Goal: Communication & Community: Participate in discussion

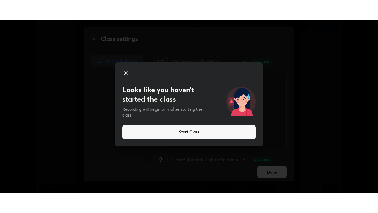
scroll to position [173, 378]
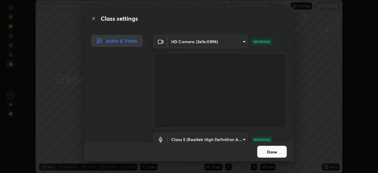
click at [268, 153] on button "Done" at bounding box center [273, 152] width 30 height 12
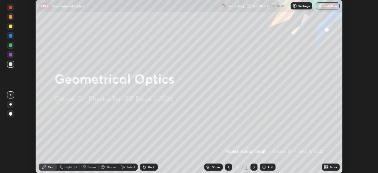
click at [271, 155] on button "Done" at bounding box center [273, 152] width 30 height 12
click at [268, 169] on div "Add" at bounding box center [268, 166] width 16 height 7
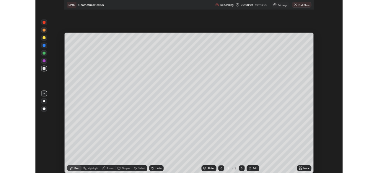
scroll to position [213, 378]
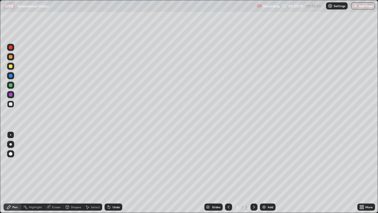
click at [9, 66] on div at bounding box center [11, 66] width 4 height 4
click at [10, 105] on div at bounding box center [11, 104] width 4 height 4
click at [11, 67] on div at bounding box center [11, 66] width 4 height 4
click at [265, 173] on img at bounding box center [264, 207] width 5 height 5
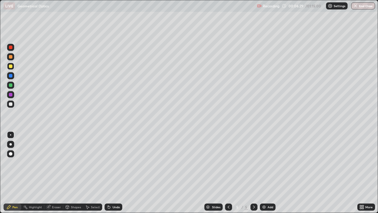
click at [11, 106] on div at bounding box center [11, 104] width 4 height 4
click at [116, 173] on div "Undo" at bounding box center [116, 206] width 7 height 3
click at [114, 173] on div "Undo" at bounding box center [114, 206] width 18 height 7
click at [114, 173] on div "Undo" at bounding box center [116, 206] width 7 height 3
click at [11, 66] on div at bounding box center [11, 66] width 4 height 4
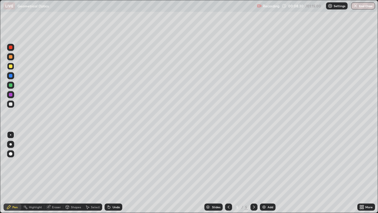
click at [10, 57] on div at bounding box center [11, 57] width 4 height 4
click at [10, 66] on div at bounding box center [11, 66] width 4 height 4
click at [266, 173] on div "Add" at bounding box center [268, 206] width 16 height 7
click at [9, 56] on div at bounding box center [11, 57] width 4 height 4
click at [10, 104] on div at bounding box center [11, 104] width 4 height 4
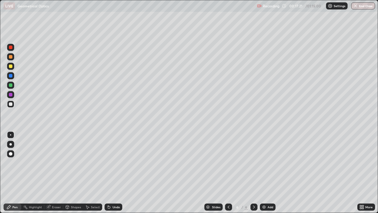
click at [228, 173] on icon at bounding box center [228, 207] width 5 height 5
click at [254, 173] on icon at bounding box center [254, 207] width 5 height 5
click at [265, 173] on img at bounding box center [264, 207] width 5 height 5
click at [10, 66] on div at bounding box center [11, 66] width 4 height 4
click at [228, 173] on icon at bounding box center [228, 207] width 5 height 5
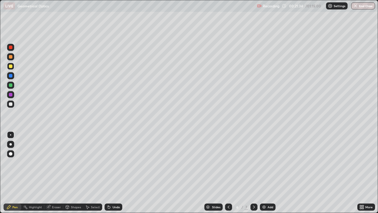
click at [267, 173] on div "Add" at bounding box center [268, 206] width 16 height 7
click at [226, 173] on icon at bounding box center [228, 207] width 5 height 5
click at [228, 173] on icon at bounding box center [228, 207] width 5 height 5
click at [254, 173] on icon at bounding box center [254, 207] width 5 height 5
click at [253, 173] on div at bounding box center [254, 207] width 7 height 12
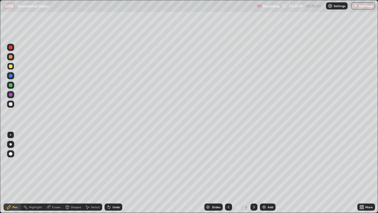
click at [253, 173] on div at bounding box center [254, 206] width 7 height 7
click at [11, 67] on div at bounding box center [11, 66] width 4 height 4
click at [10, 85] on div at bounding box center [11, 85] width 4 height 4
click at [11, 105] on div at bounding box center [11, 104] width 4 height 4
click at [270, 173] on div "Add" at bounding box center [271, 206] width 6 height 3
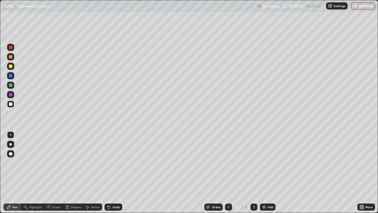
click at [10, 66] on div at bounding box center [11, 66] width 4 height 4
click at [11, 104] on div at bounding box center [11, 104] width 4 height 4
click at [116, 173] on div "Undo" at bounding box center [116, 206] width 7 height 3
click at [115, 173] on div "Undo" at bounding box center [116, 206] width 7 height 3
click at [113, 173] on div "Undo" at bounding box center [116, 206] width 7 height 3
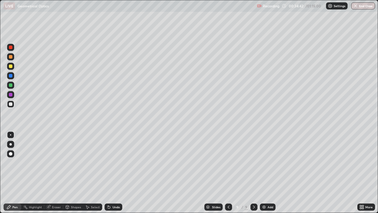
click at [264, 173] on div "Add" at bounding box center [268, 206] width 16 height 7
click at [11, 67] on div at bounding box center [11, 66] width 4 height 4
click at [8, 65] on div at bounding box center [10, 66] width 7 height 7
click at [114, 173] on div "Undo" at bounding box center [116, 206] width 7 height 3
click at [114, 173] on div "Undo" at bounding box center [114, 206] width 18 height 7
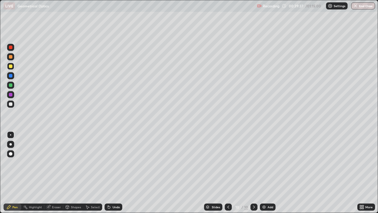
click at [11, 103] on div at bounding box center [11, 104] width 4 height 4
click at [115, 173] on div "Undo" at bounding box center [116, 206] width 7 height 3
click at [269, 173] on div "Add" at bounding box center [268, 206] width 16 height 7
click at [13, 66] on div at bounding box center [10, 66] width 7 height 7
click at [116, 173] on div "Undo" at bounding box center [116, 206] width 7 height 3
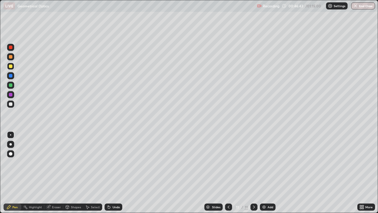
click at [116, 173] on div "Undo" at bounding box center [116, 206] width 7 height 3
click at [359, 7] on button "End Class" at bounding box center [364, 5] width 24 height 7
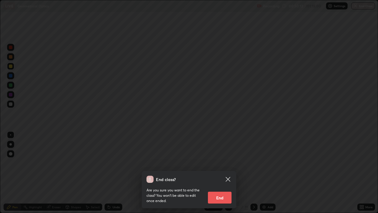
click at [220, 173] on button "End" at bounding box center [220, 198] width 24 height 12
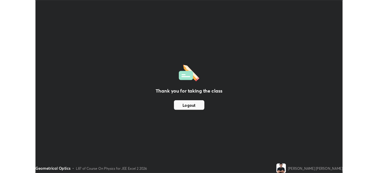
scroll to position [29391, 29186]
